Goal: Navigation & Orientation: Find specific page/section

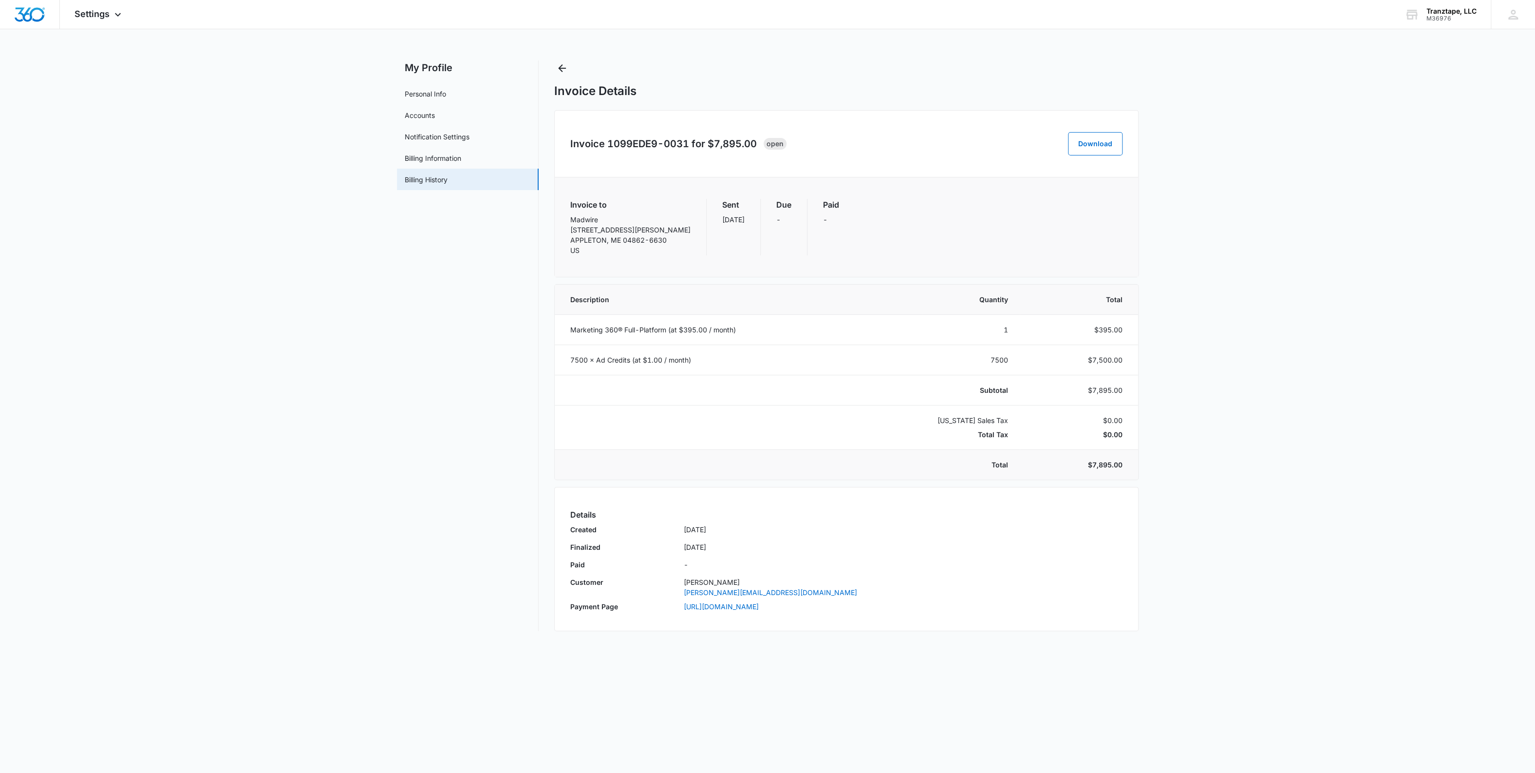
click at [111, 18] on div "Settings Apps Reputation Websites Forms CRM Email Social Shop Payments POS Cont…" at bounding box center [99, 14] width 78 height 29
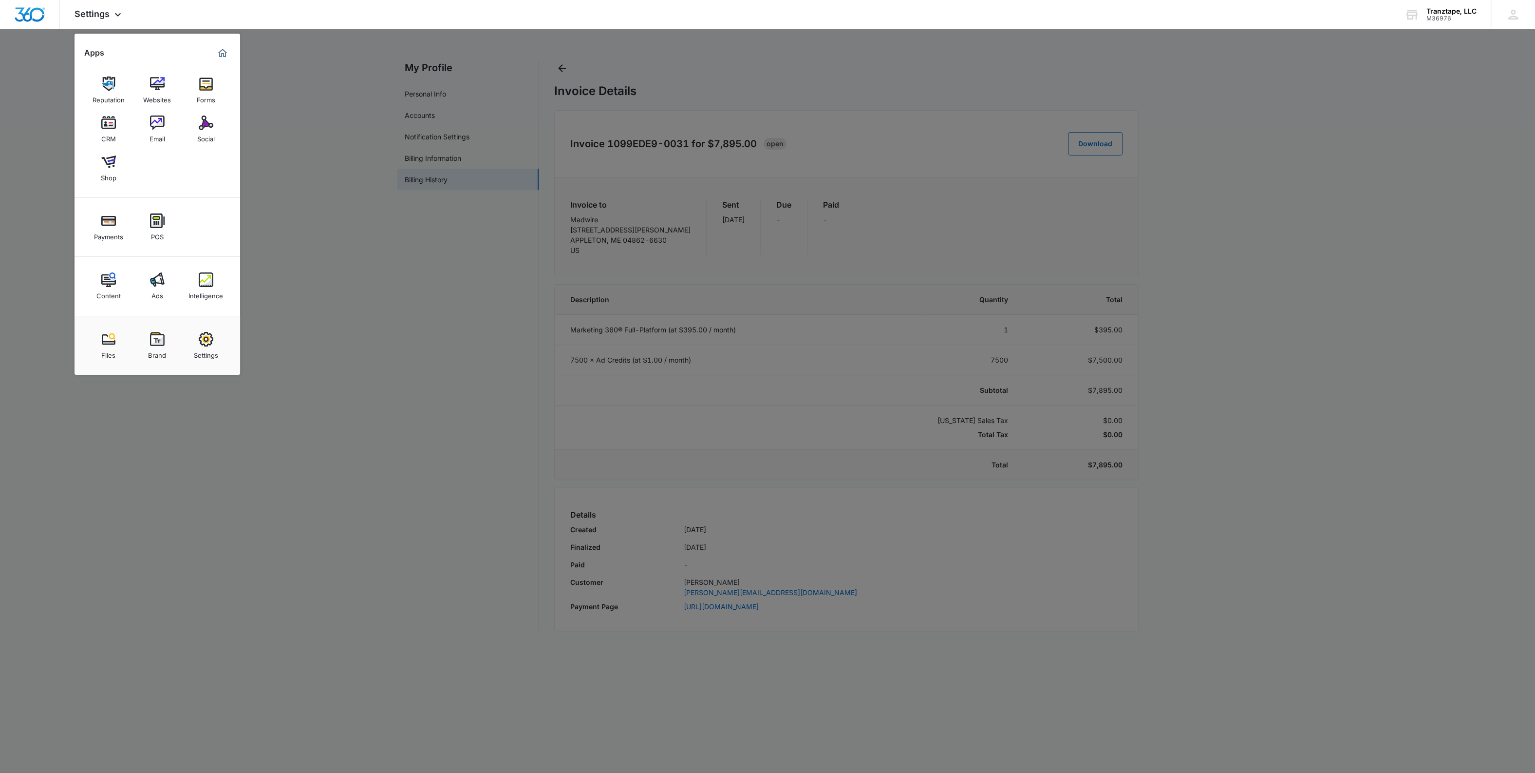
click at [211, 352] on div "Settings" at bounding box center [206, 352] width 24 height 13
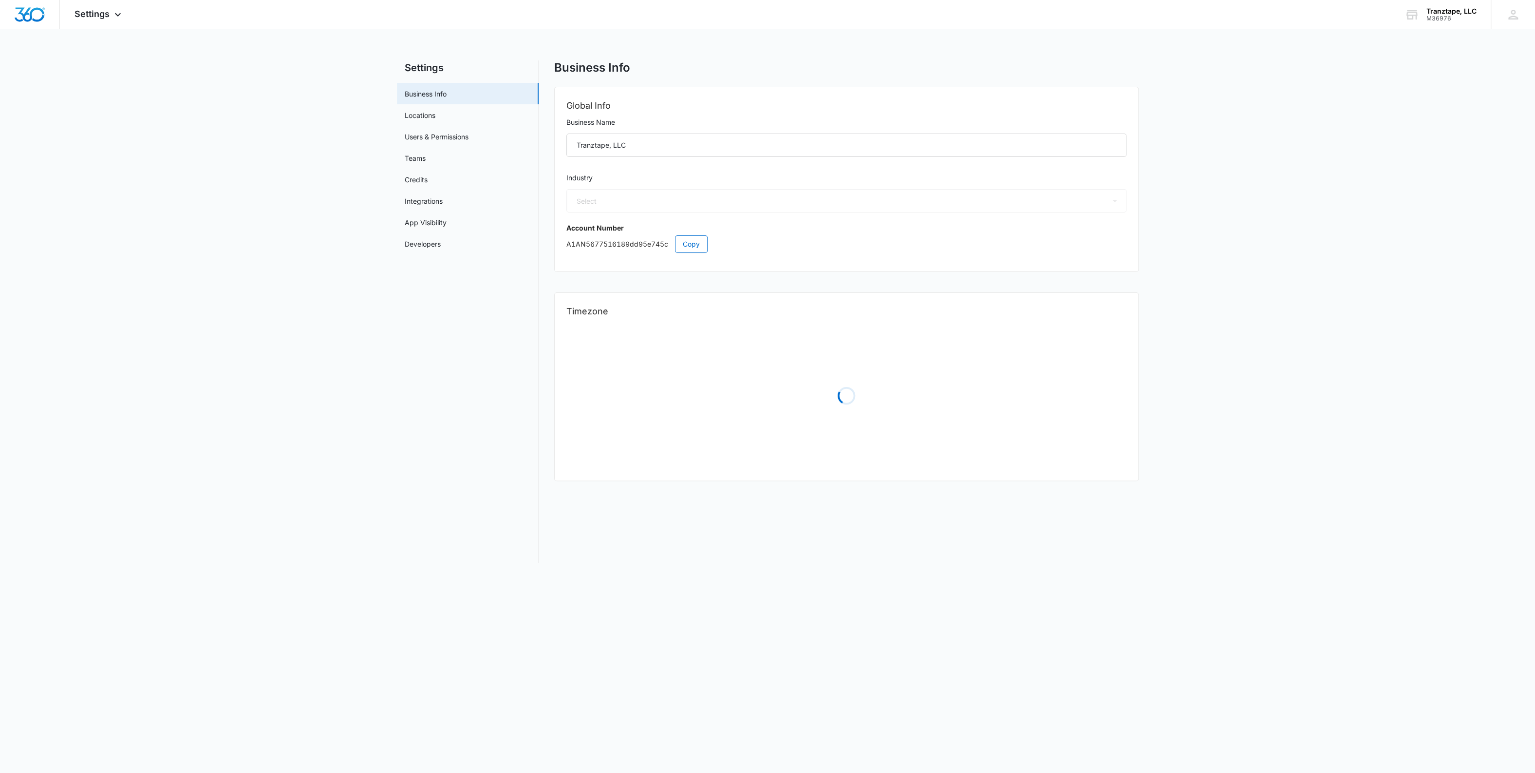
select select "45"
select select "US"
select select "America/New_York"
click at [428, 182] on link "Credits" at bounding box center [416, 179] width 23 height 10
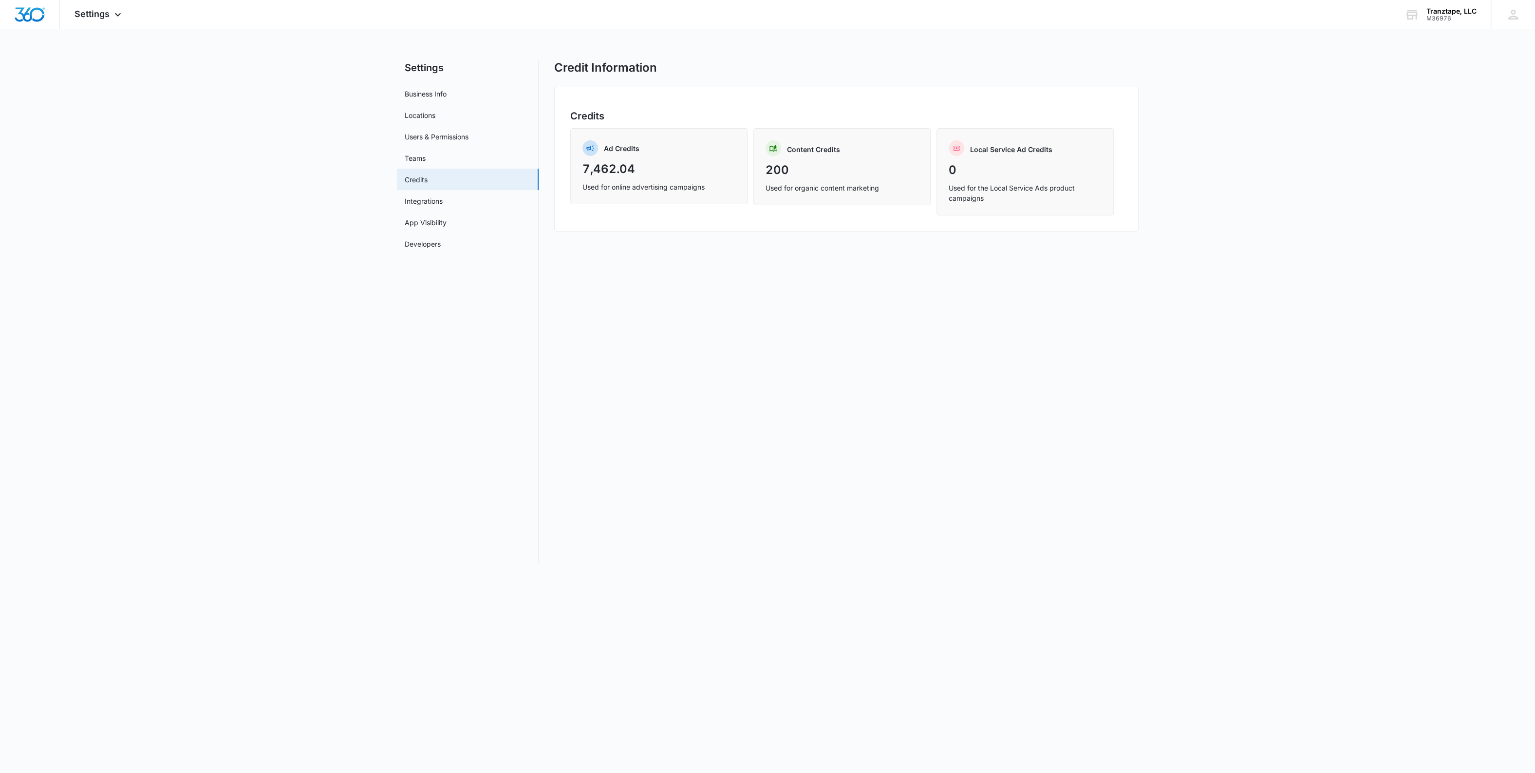
click at [335, 388] on main "Settings Business Info Locations Users & Permissions Teams Credits Integrations…" at bounding box center [767, 317] width 1535 height 514
click at [44, 22] on div at bounding box center [30, 14] width 60 height 29
click at [481, 390] on nav "Settings Business Info Locations Users & Permissions Teams Credits Integrations…" at bounding box center [468, 311] width 142 height 502
click at [303, 307] on main "Settings Business Info Locations Users & Permissions Teams Credits Integrations…" at bounding box center [767, 317] width 1535 height 514
click at [293, 290] on main "Settings Business Info Locations Users & Permissions Teams Credits Integrations…" at bounding box center [767, 317] width 1535 height 514
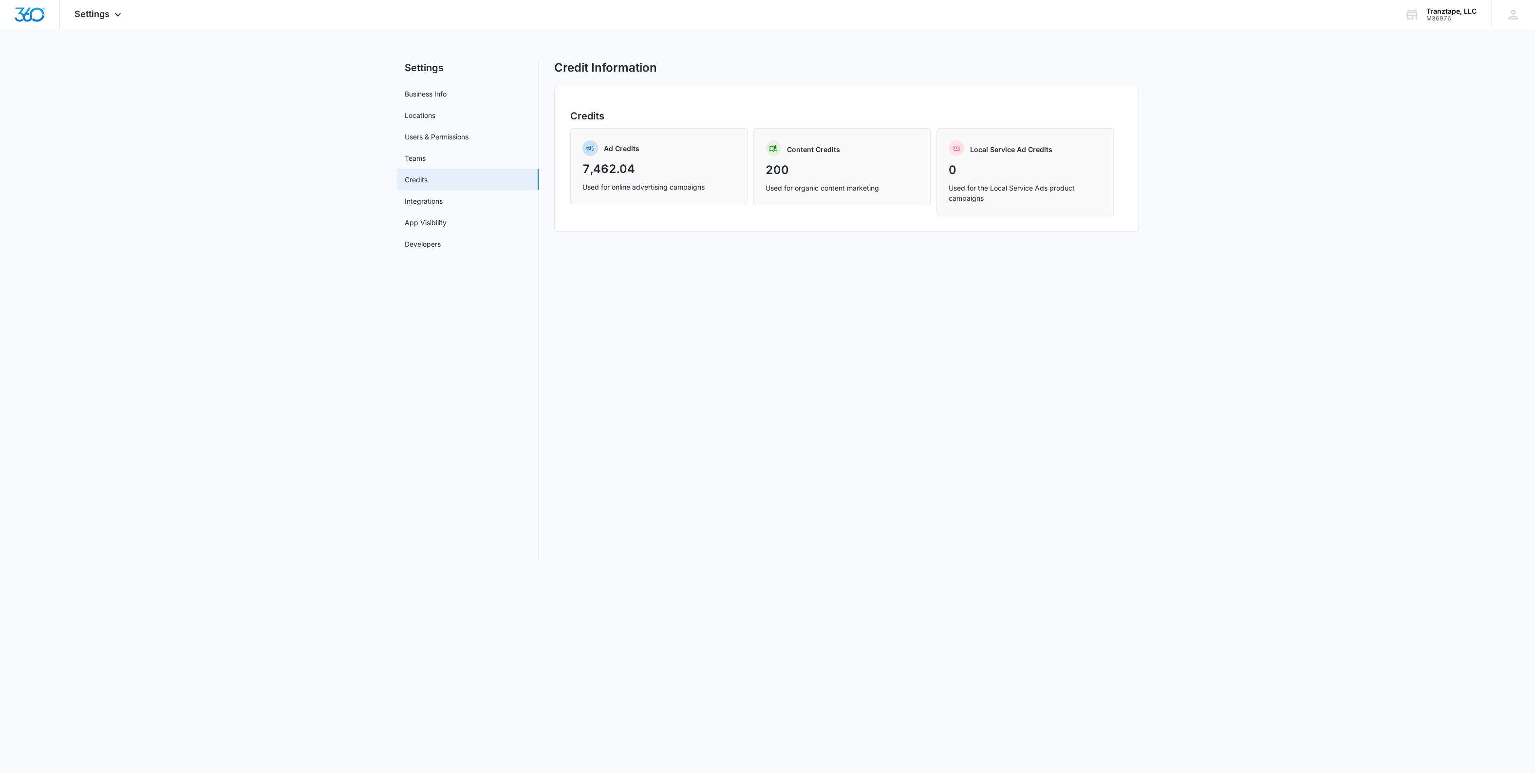
click at [94, 13] on span "Settings" at bounding box center [92, 14] width 35 height 10
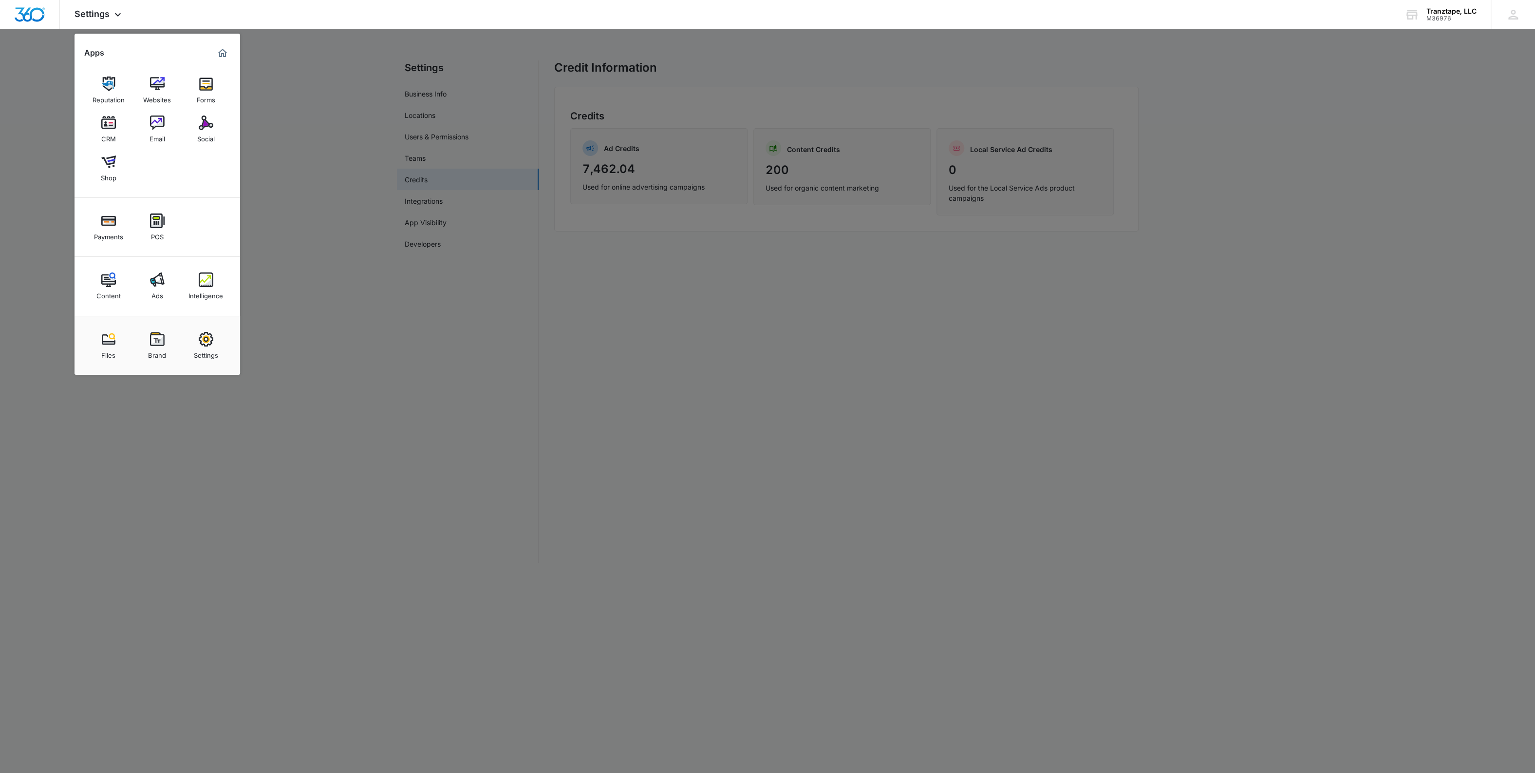
click at [144, 287] on link "Ads" at bounding box center [157, 285] width 37 height 37
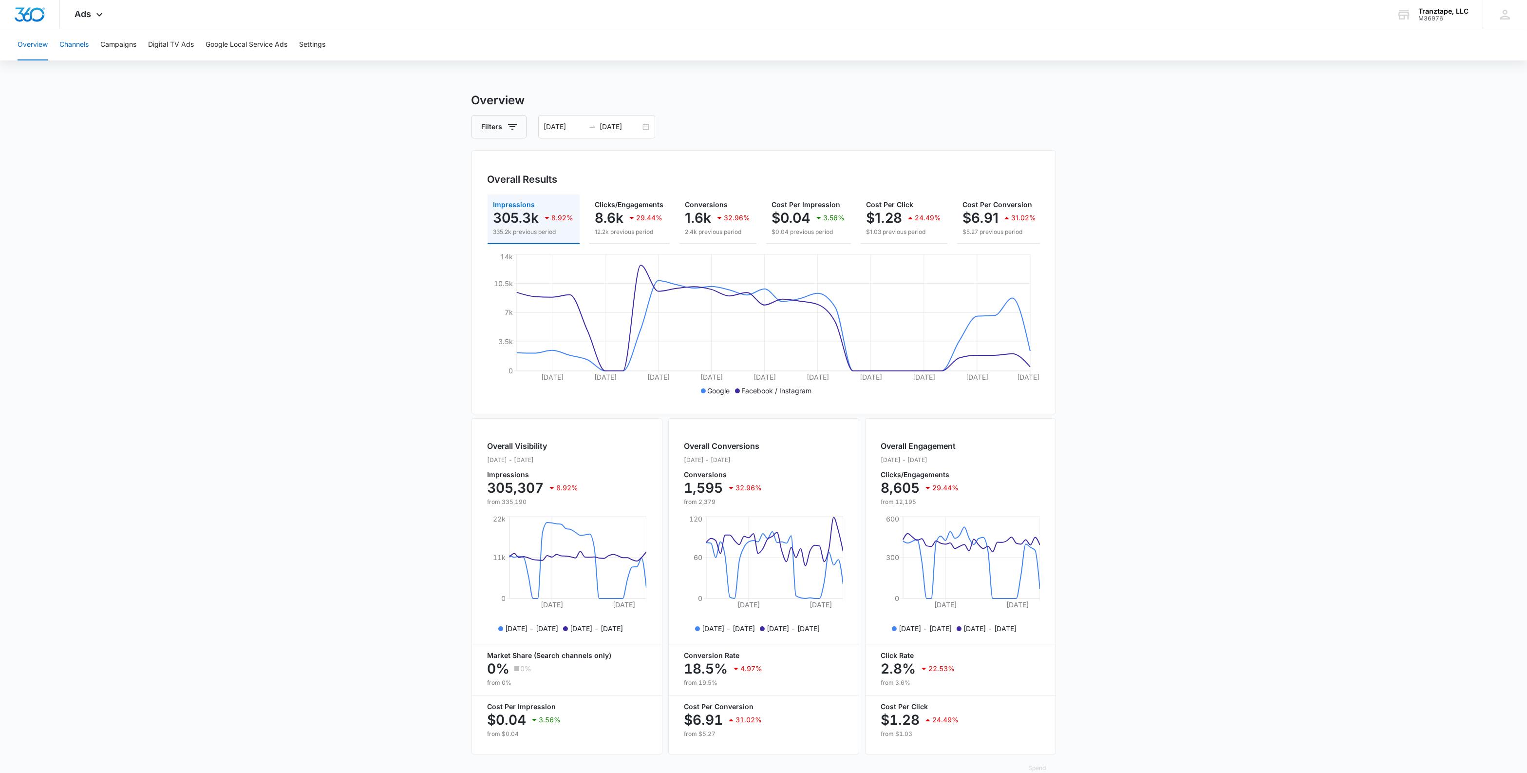
click at [88, 51] on button "Channels" at bounding box center [73, 44] width 29 height 31
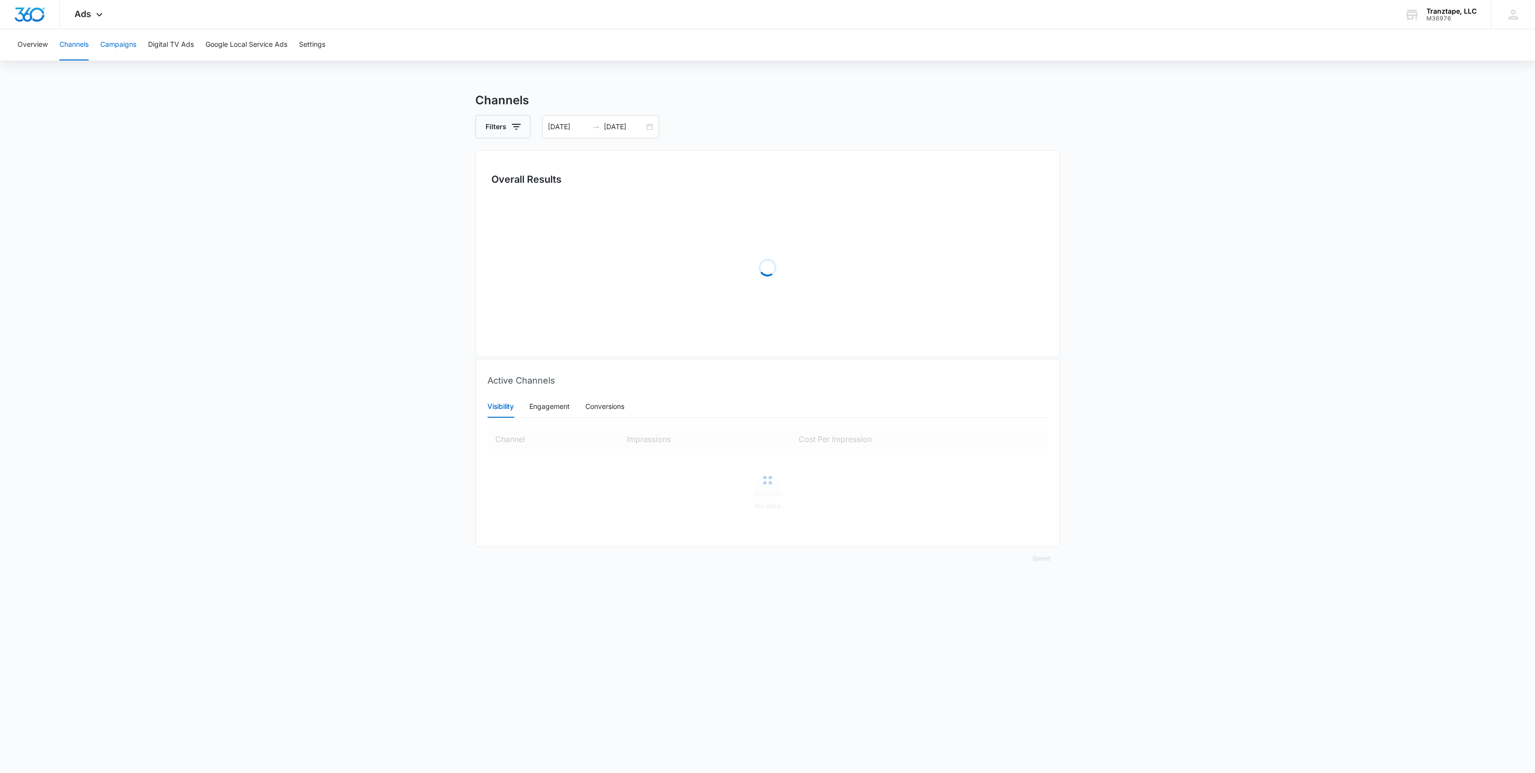
click at [119, 46] on button "Campaigns" at bounding box center [118, 44] width 36 height 31
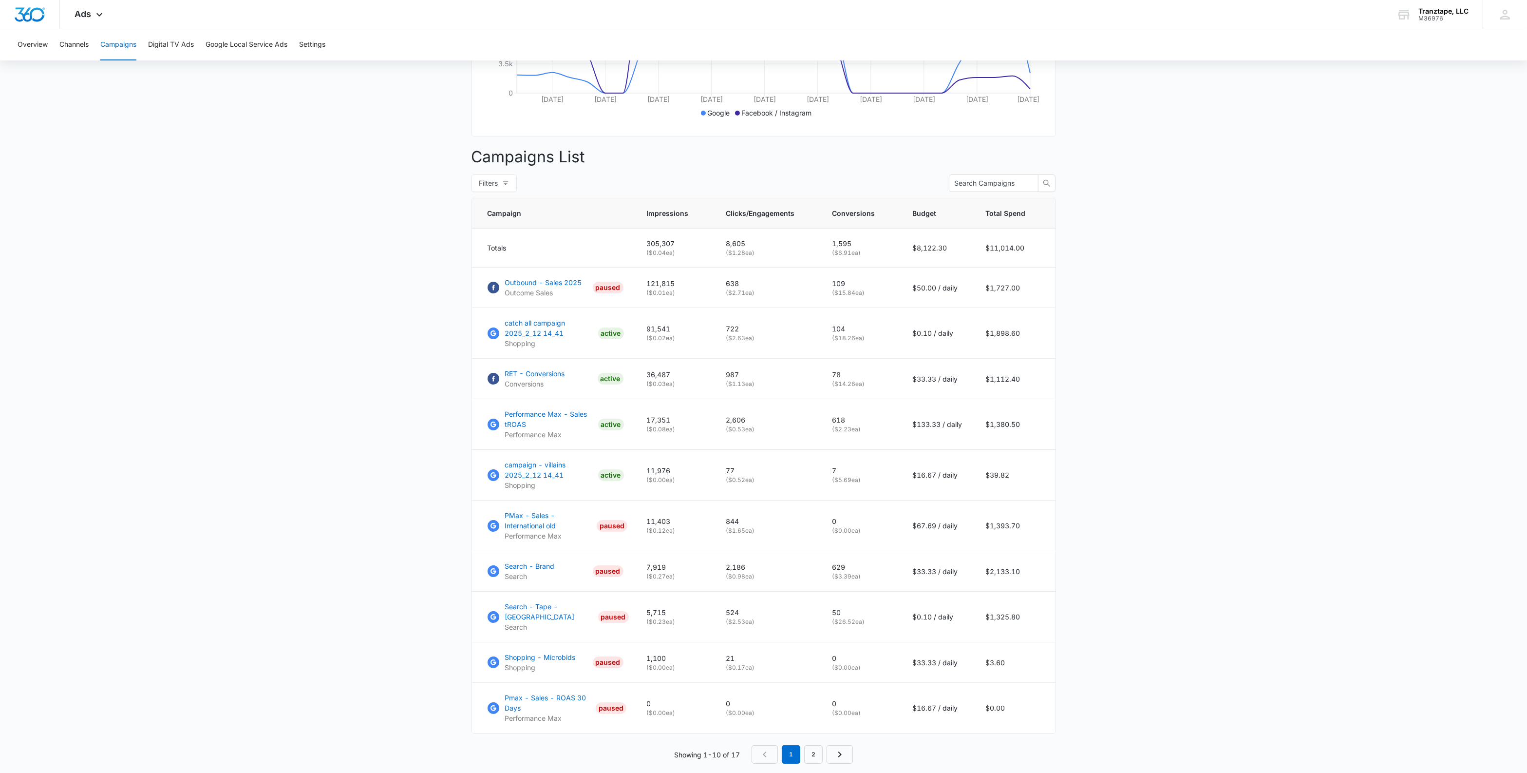
scroll to position [288, 0]
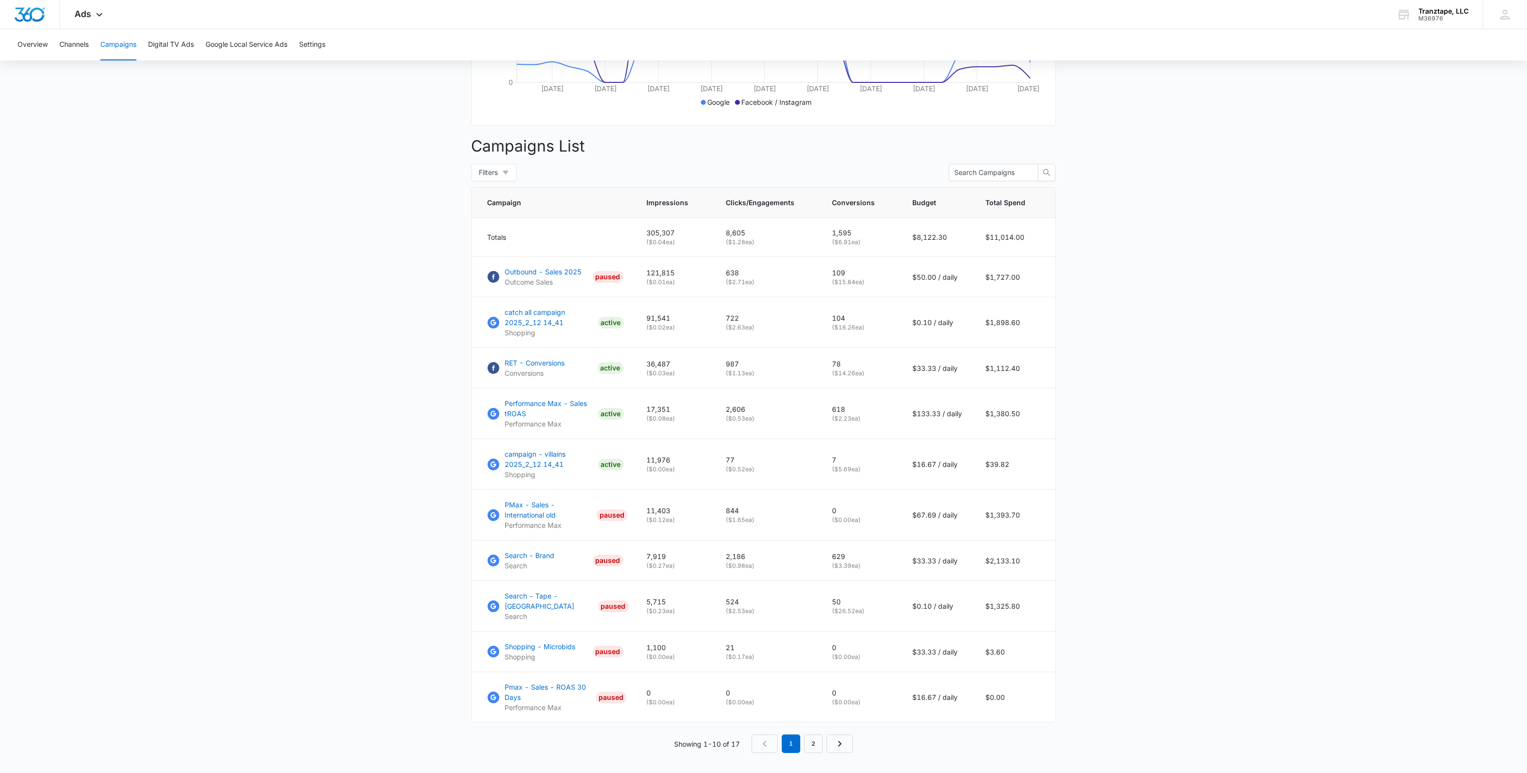
click at [396, 506] on main "Campaigns Filters [DATE] [DATE] Overall Results Impressions 305.3k 8.92% 335.2k…" at bounding box center [763, 301] width 1527 height 996
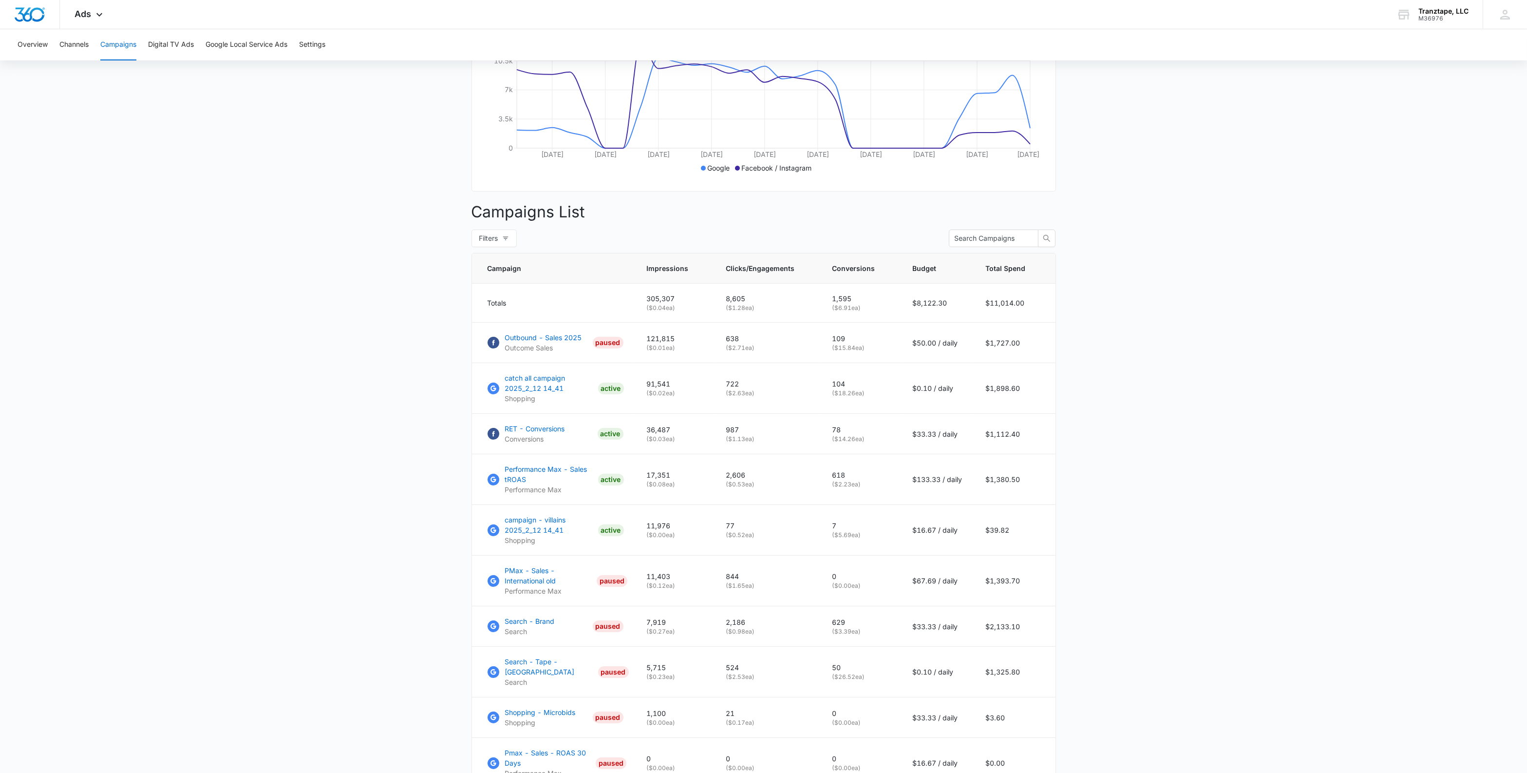
scroll to position [0, 0]
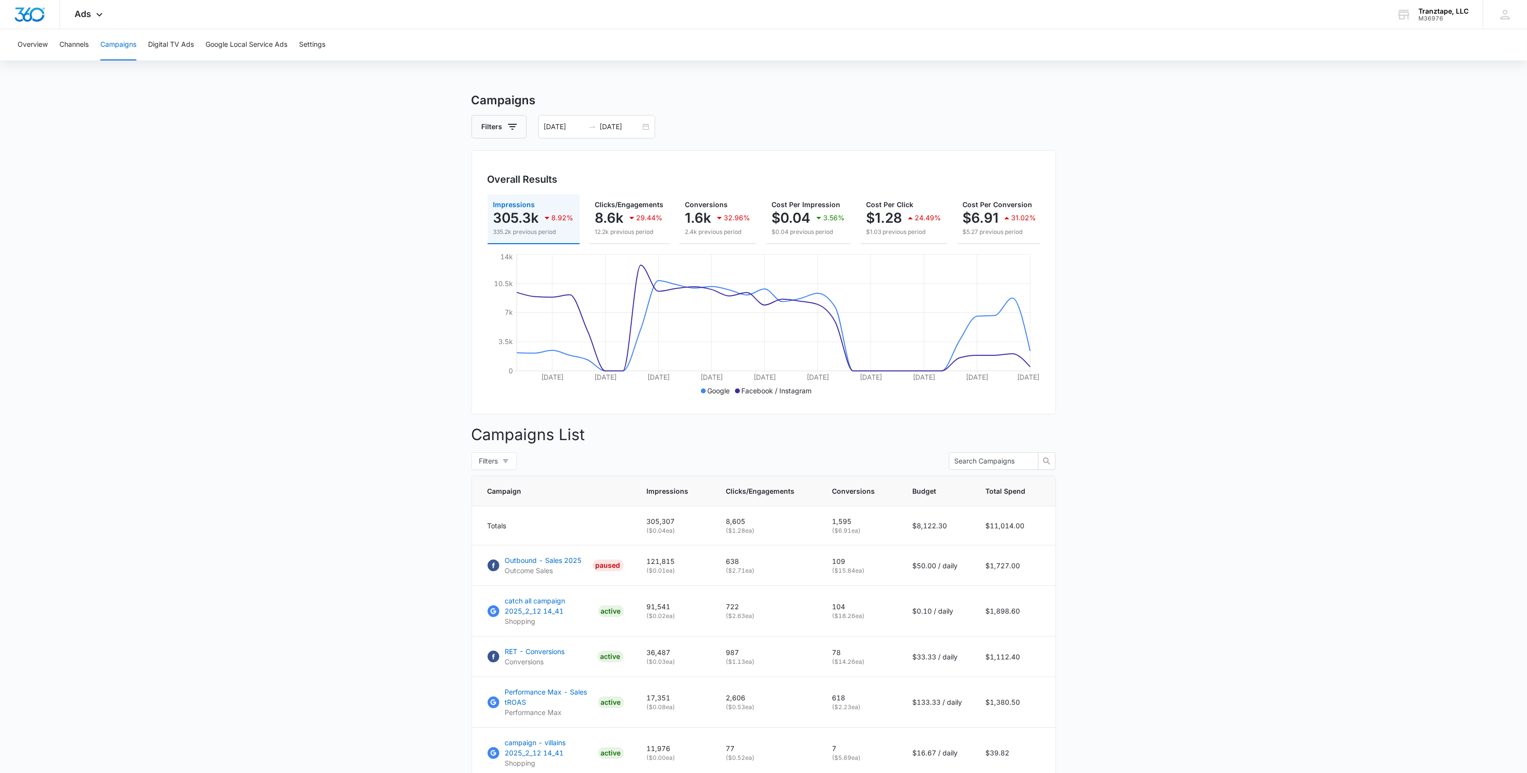
drag, startPoint x: 379, startPoint y: 596, endPoint x: 340, endPoint y: 357, distance: 241.8
click at [159, 47] on button "Digital TV Ads" at bounding box center [171, 44] width 46 height 31
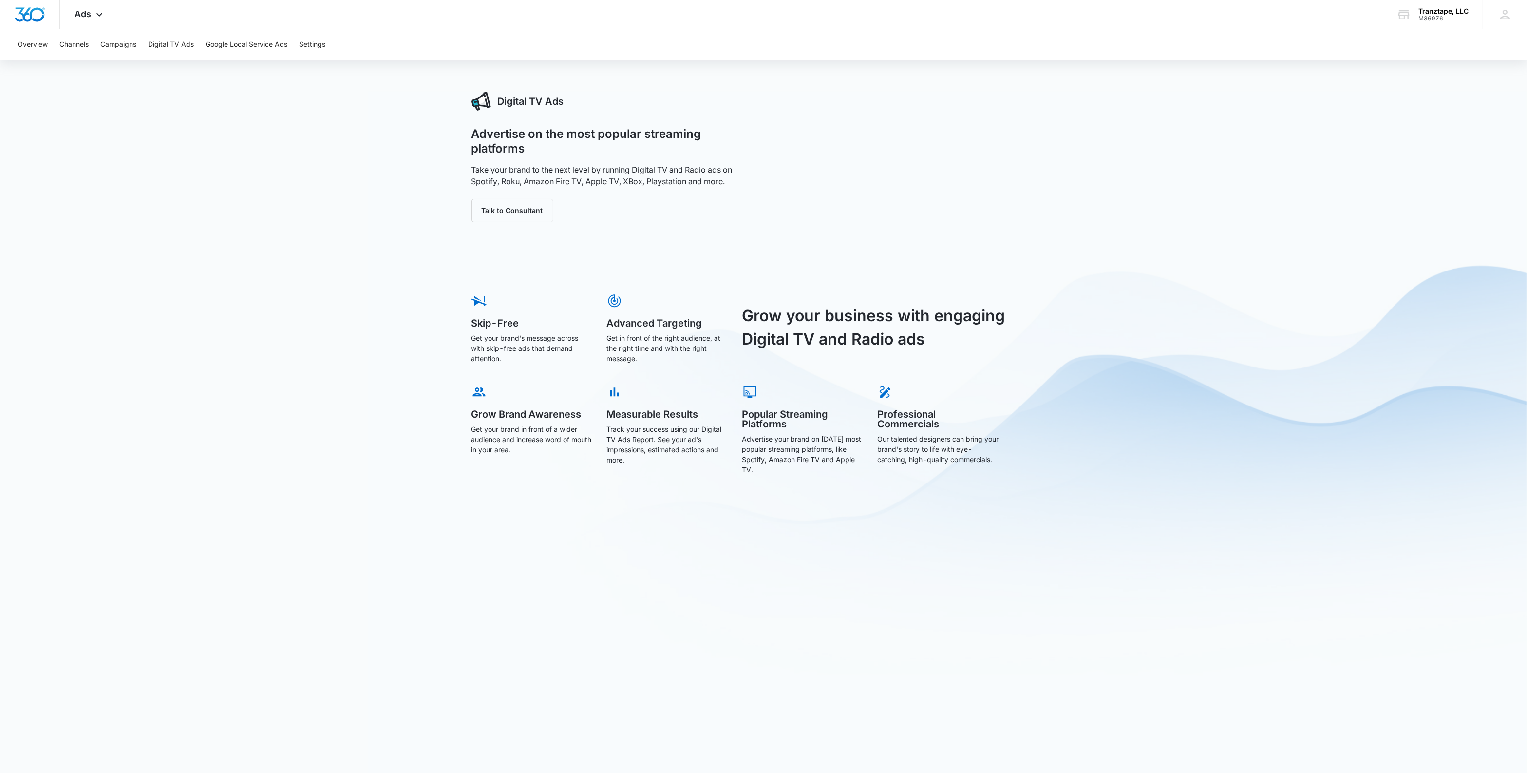
click at [292, 186] on div "Digital TV Ads Advertise on the most popular streaming platforms Take your bran…" at bounding box center [763, 439] width 1527 height 695
click at [43, 45] on button "Overview" at bounding box center [33, 44] width 30 height 31
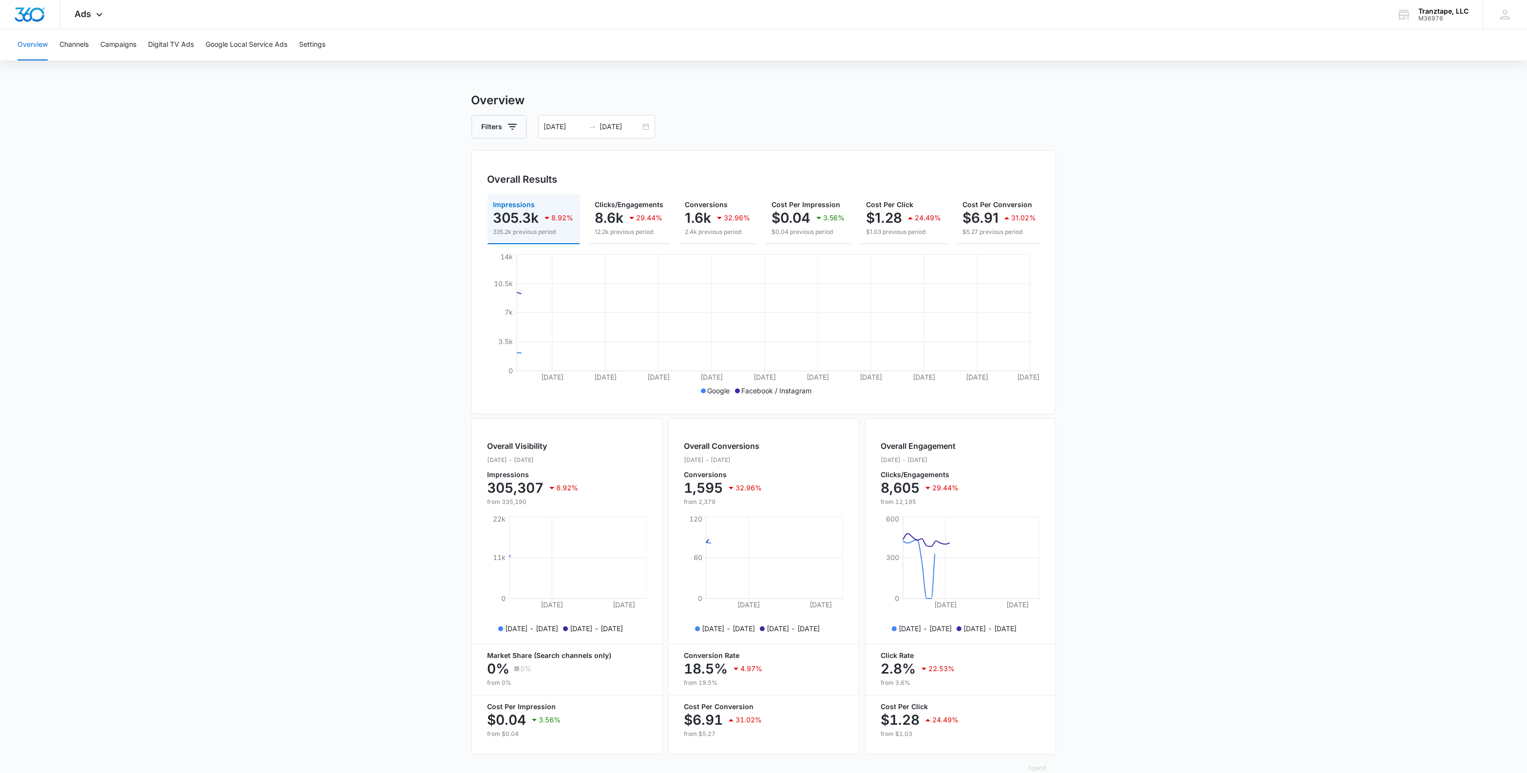
click at [359, 174] on main "Overview Filters [DATE] [DATE] Overall Results Impressions 305.3k 8.92% 335.2k …" at bounding box center [763, 441] width 1527 height 699
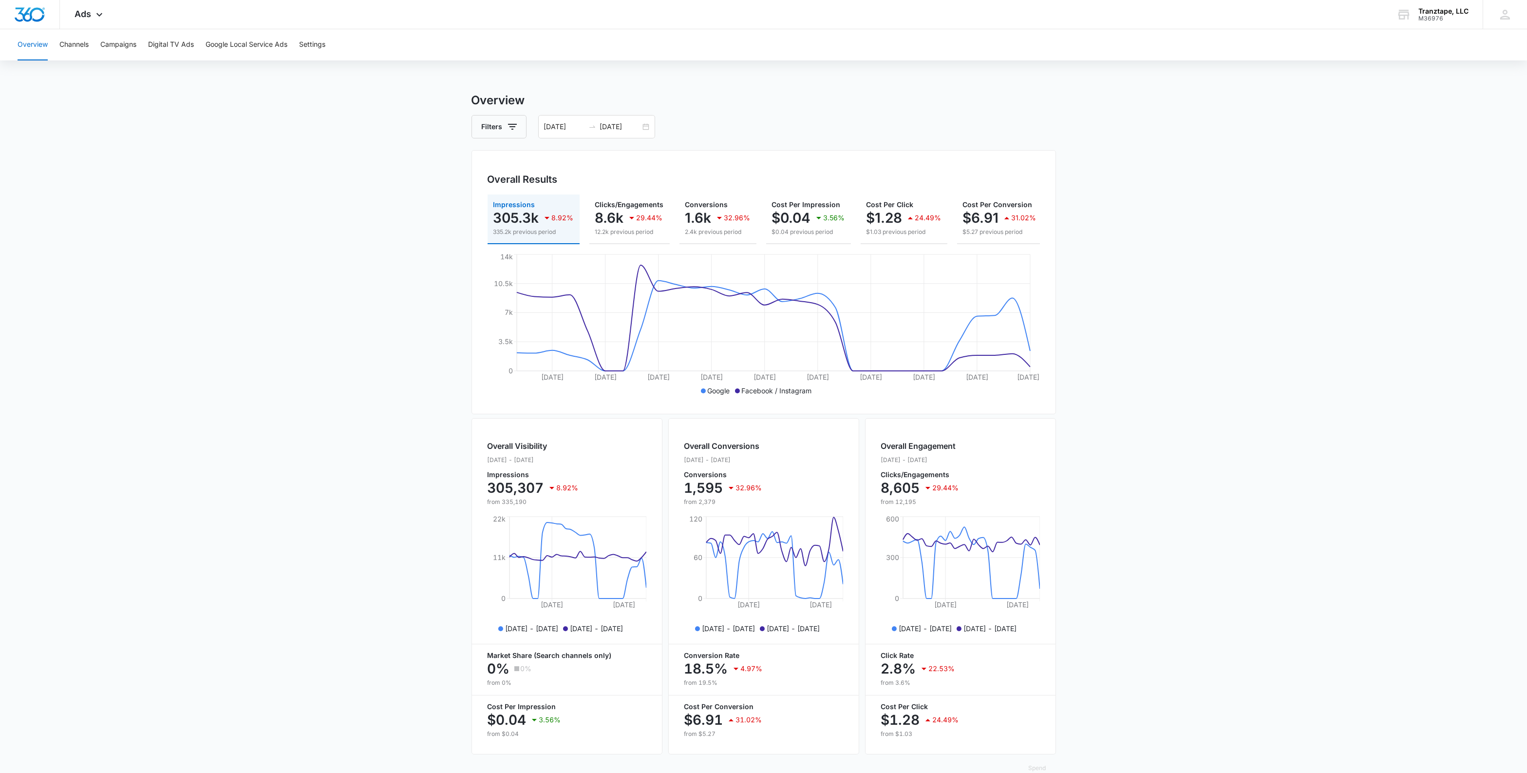
click at [360, 225] on main "Overview Filters [DATE] [DATE] Overall Results Impressions 305.3k 8.92% 335.2k …" at bounding box center [763, 441] width 1527 height 699
click at [1220, 420] on main "Overview Filters [DATE] [DATE] Overall Results Impressions 305.3k 8.92% 335.2k …" at bounding box center [763, 441] width 1527 height 699
click at [344, 390] on main "Overview Filters [DATE] [DATE] Overall Results Impressions 305.3k 8.92% 335.2k …" at bounding box center [763, 441] width 1527 height 699
click at [352, 250] on main "Overview Filters [DATE] [DATE] Overall Results Impressions 305.3k 8.92% 335.2k …" at bounding box center [763, 441] width 1527 height 699
click at [334, 288] on main "Overview Filters [DATE] [DATE] Overall Results Impressions 305.3k 8.92% 335.2k …" at bounding box center [763, 441] width 1527 height 699
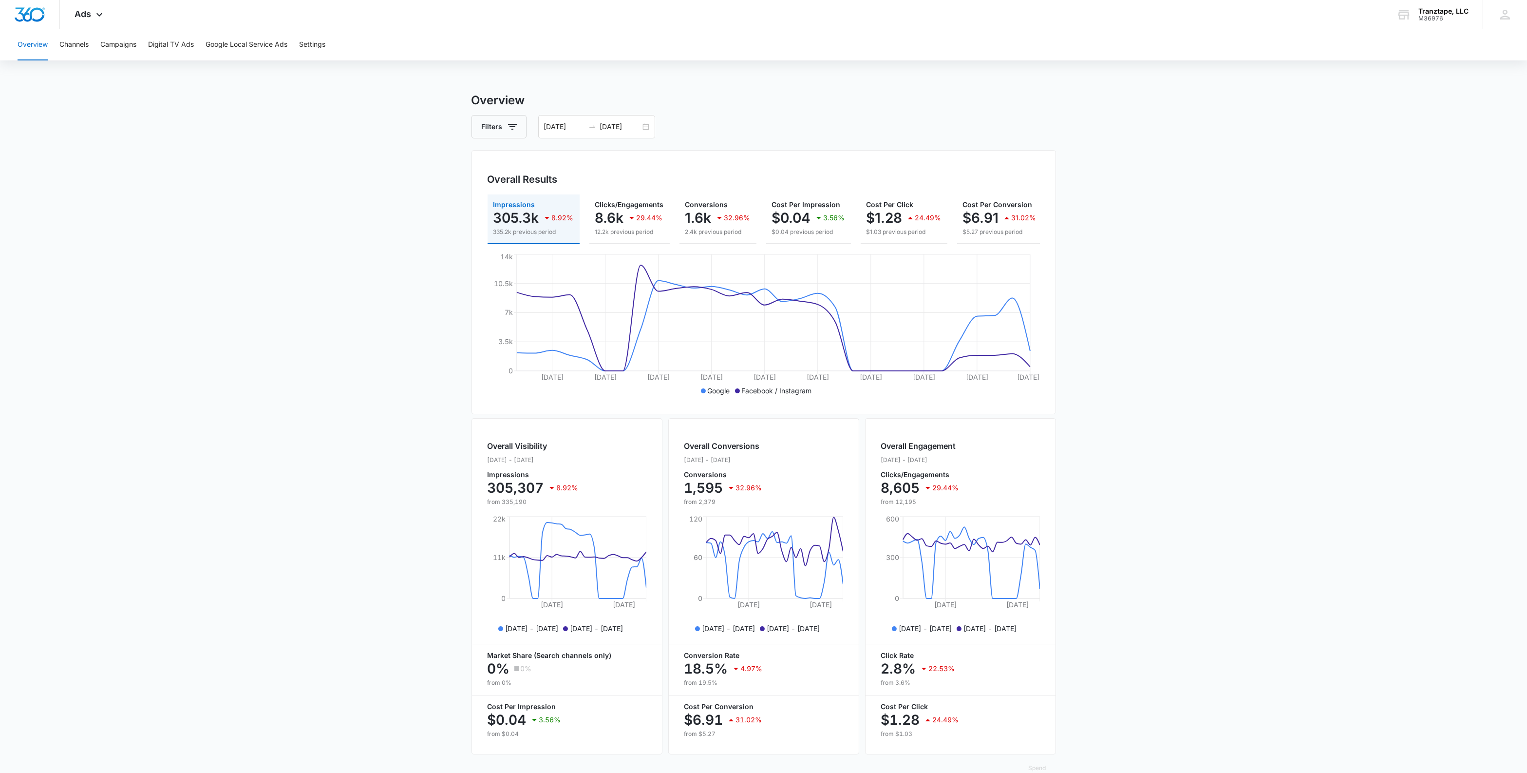
click at [338, 359] on main "Overview Filters [DATE] [DATE] Overall Results Impressions 305.3k 8.92% 335.2k …" at bounding box center [763, 441] width 1527 height 699
click at [343, 373] on main "Overview Filters [DATE] [DATE] Overall Results Impressions 305.3k 8.92% 335.2k …" at bounding box center [763, 441] width 1527 height 699
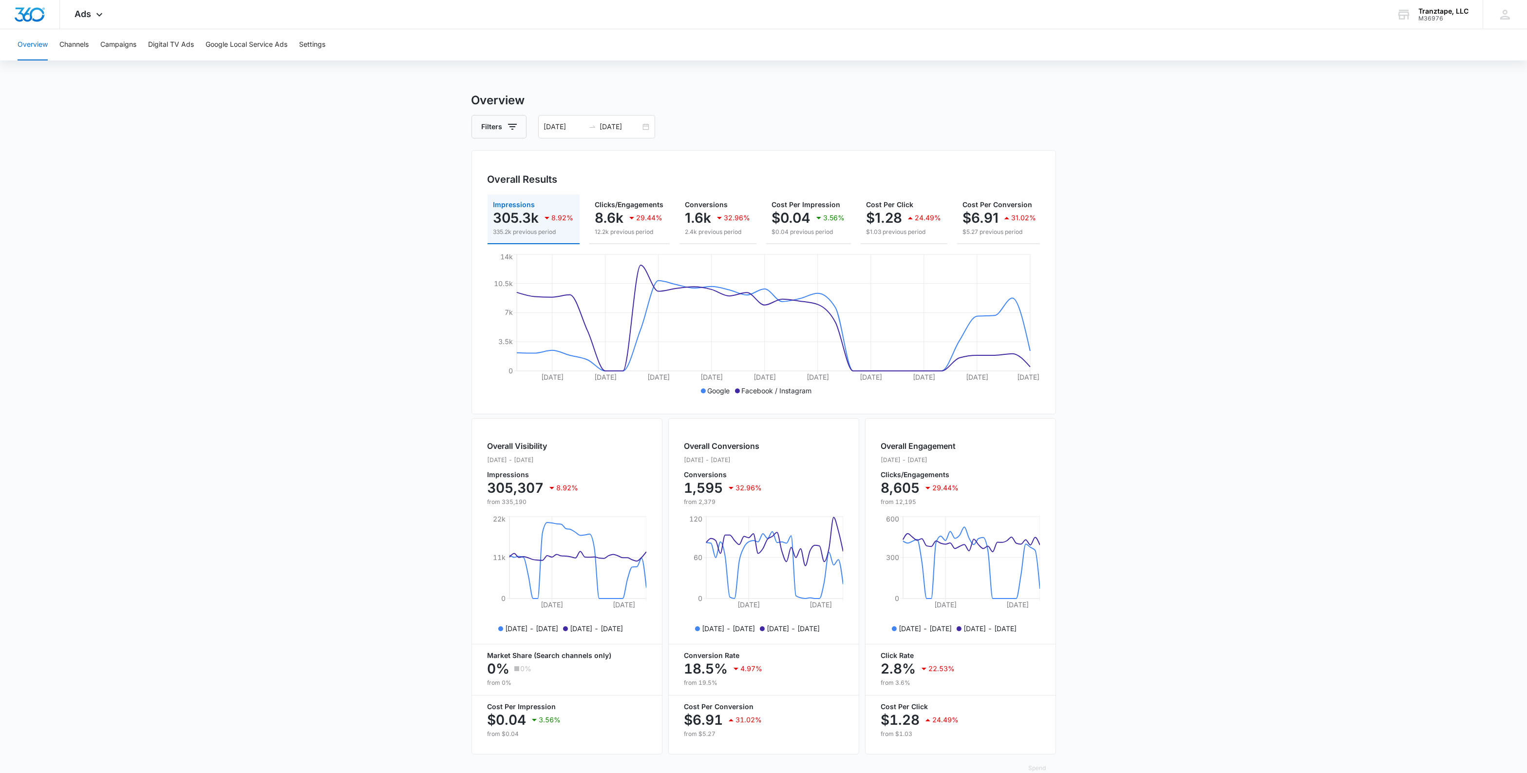
click at [343, 373] on main "Overview Filters [DATE] [DATE] Overall Results Impressions 305.3k 8.92% 335.2k …" at bounding box center [763, 441] width 1527 height 699
